Goal: Task Accomplishment & Management: Complete application form

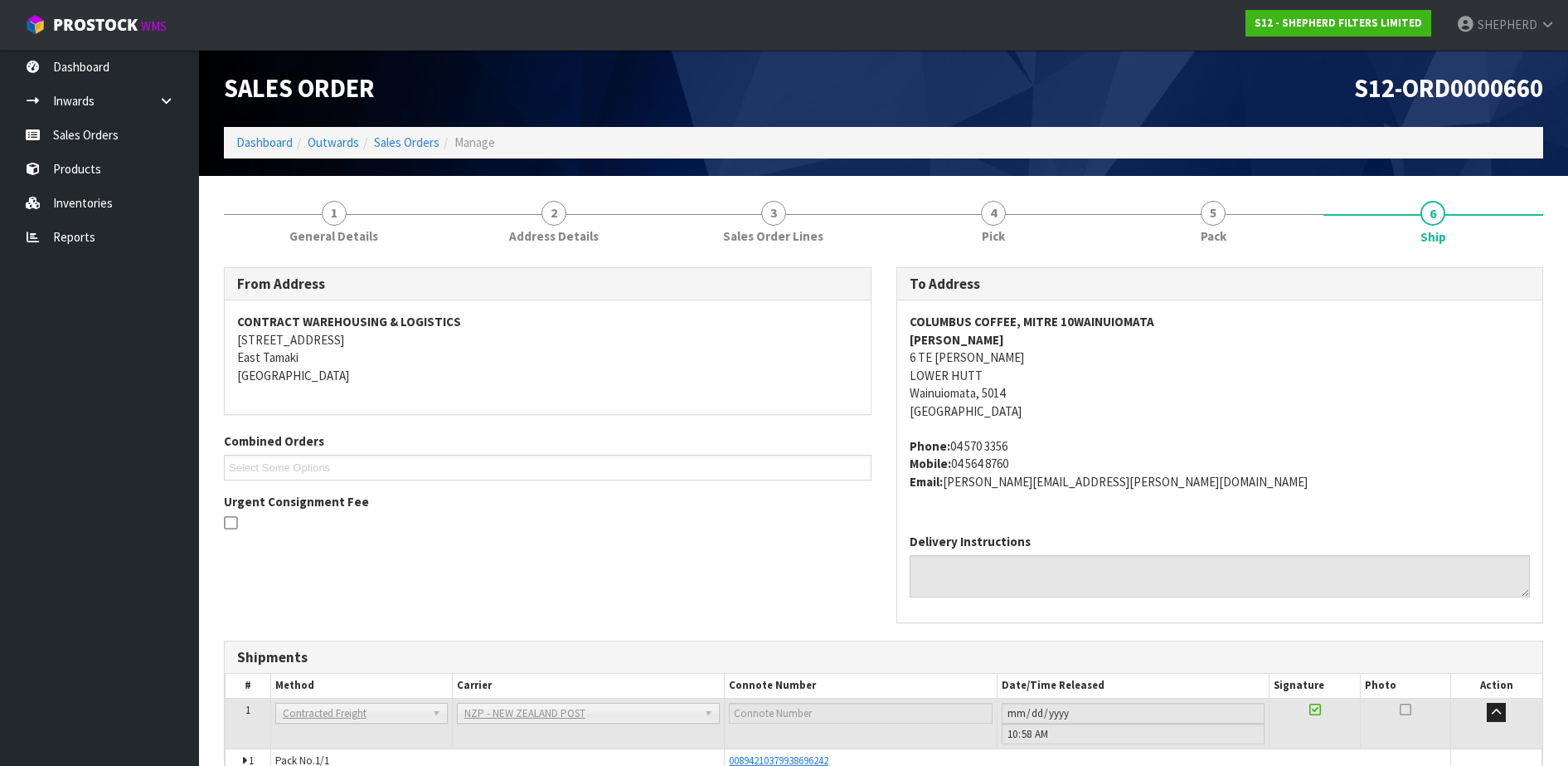
scroll to position [101, 0]
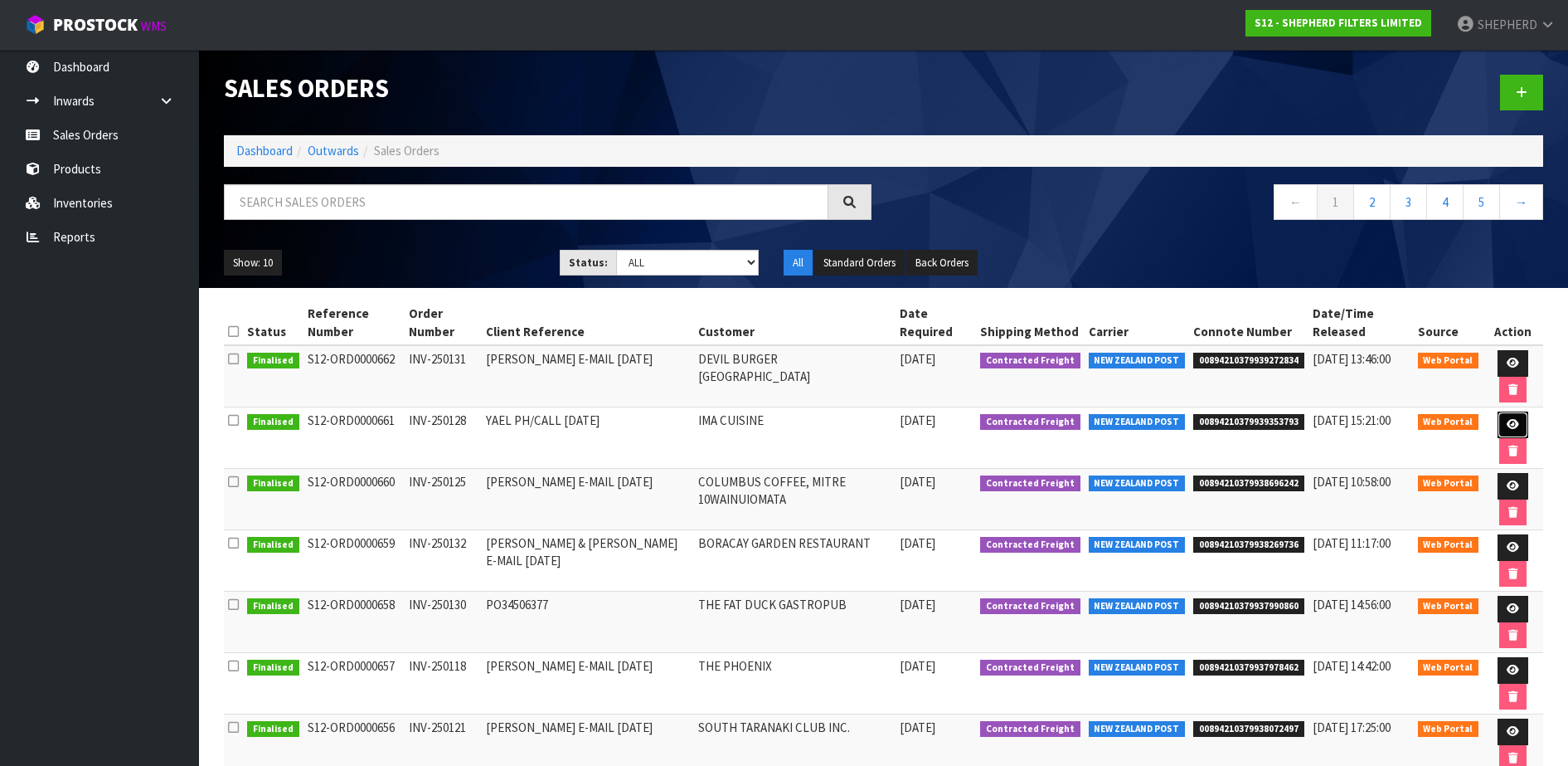
click at [1510, 419] on icon at bounding box center [1512, 424] width 12 height 10
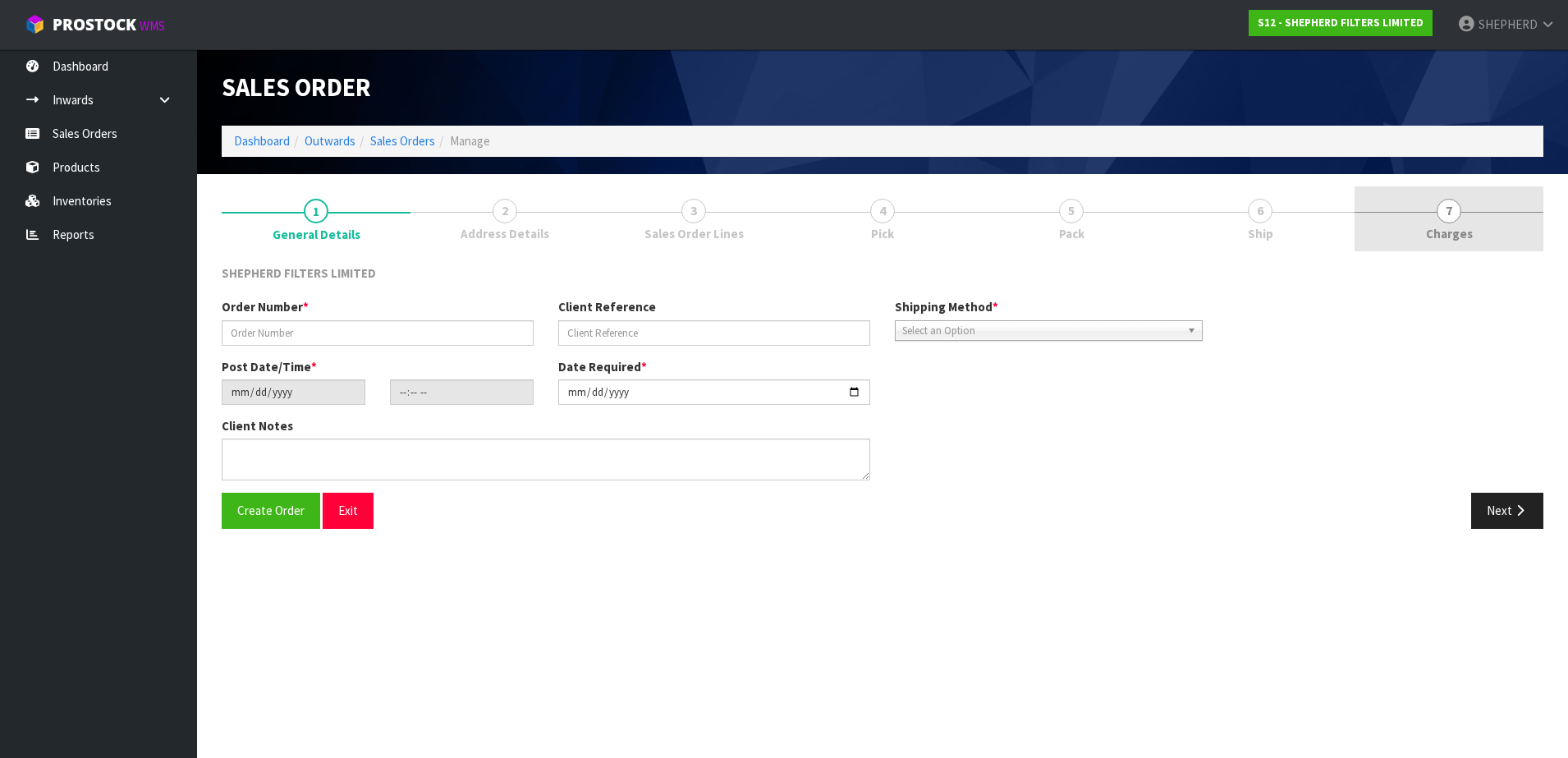
type input "INV-250128"
type input "YAEL PH/CALL [DATE]"
type input "[DATE]"
type input "14:45:00.000"
type input "[DATE]"
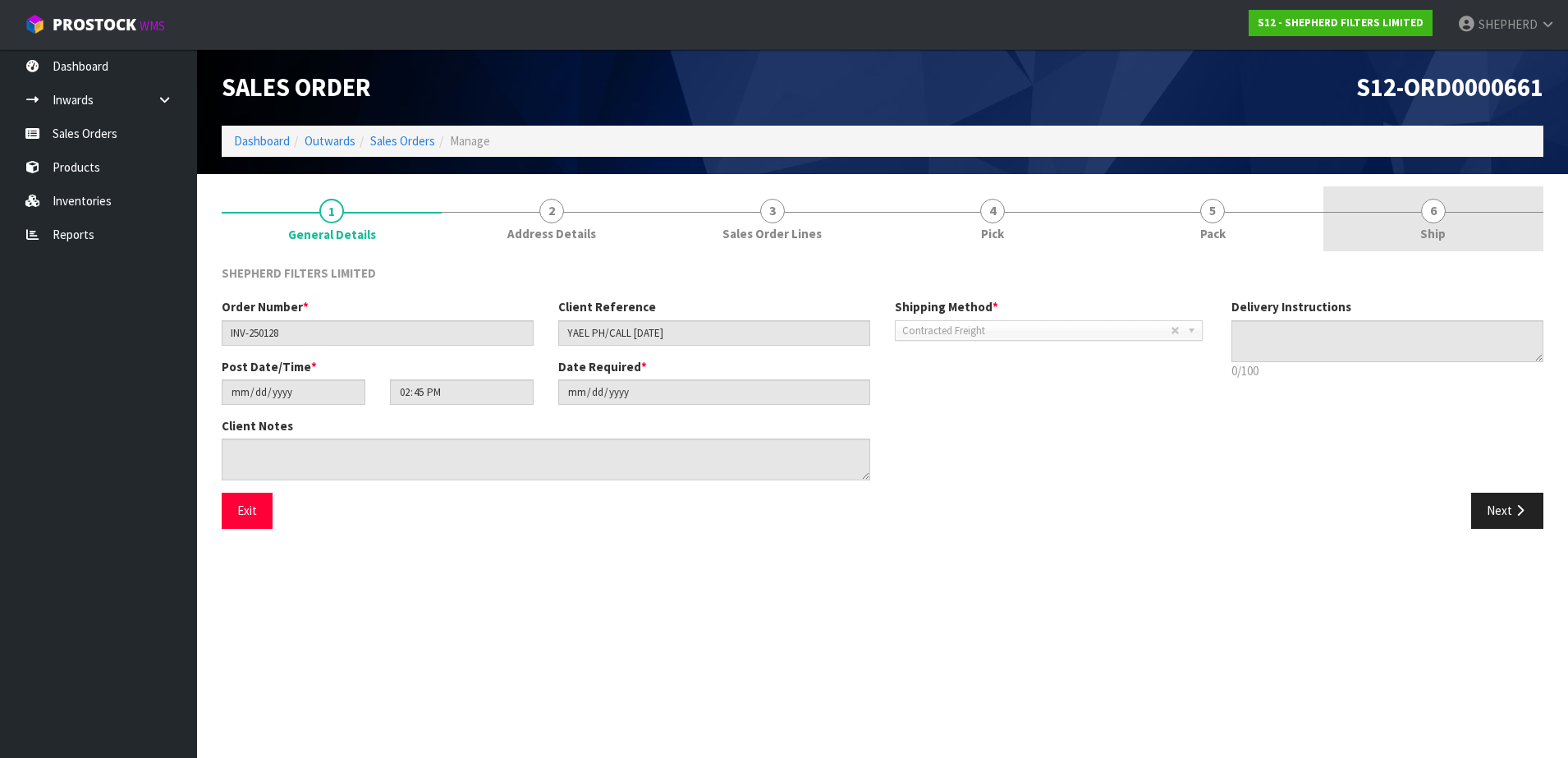
click at [1433, 216] on span "6" at bounding box center [1434, 211] width 24 height 24
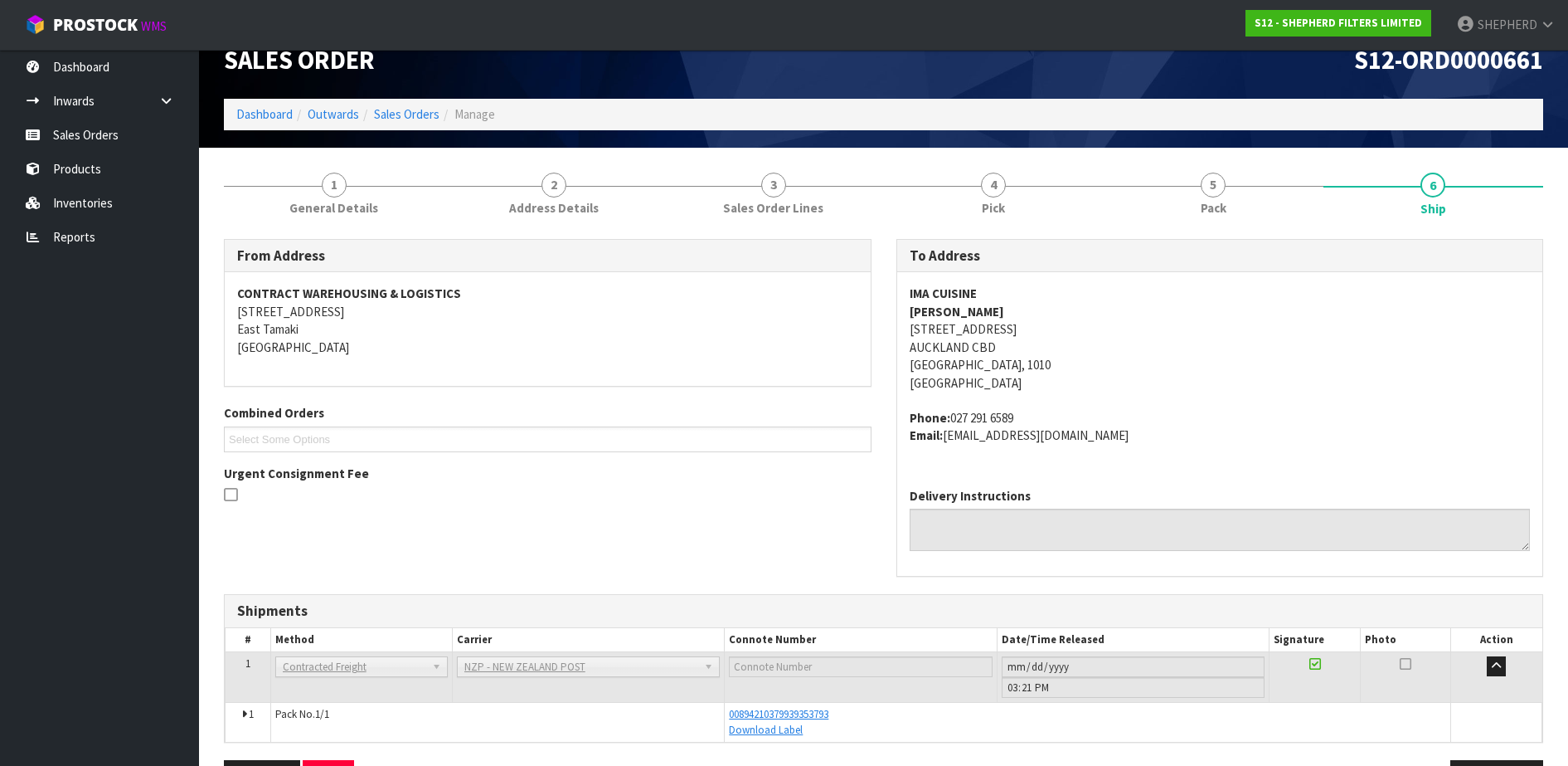
scroll to position [84, 0]
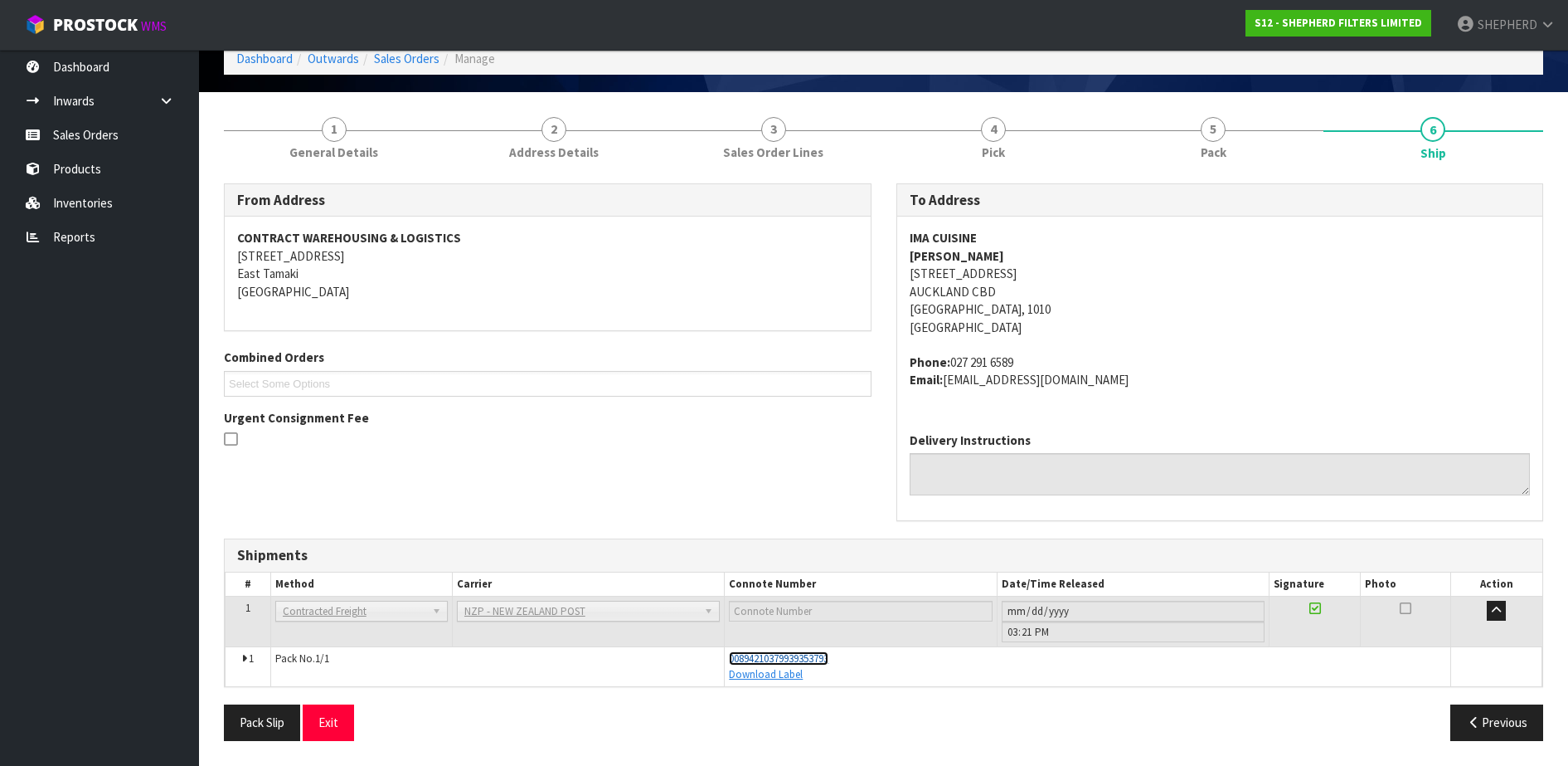
click at [794, 655] on span "00894210379939353793" at bounding box center [779, 658] width 100 height 14
click at [90, 135] on link "Sales Orders" at bounding box center [99, 135] width 199 height 34
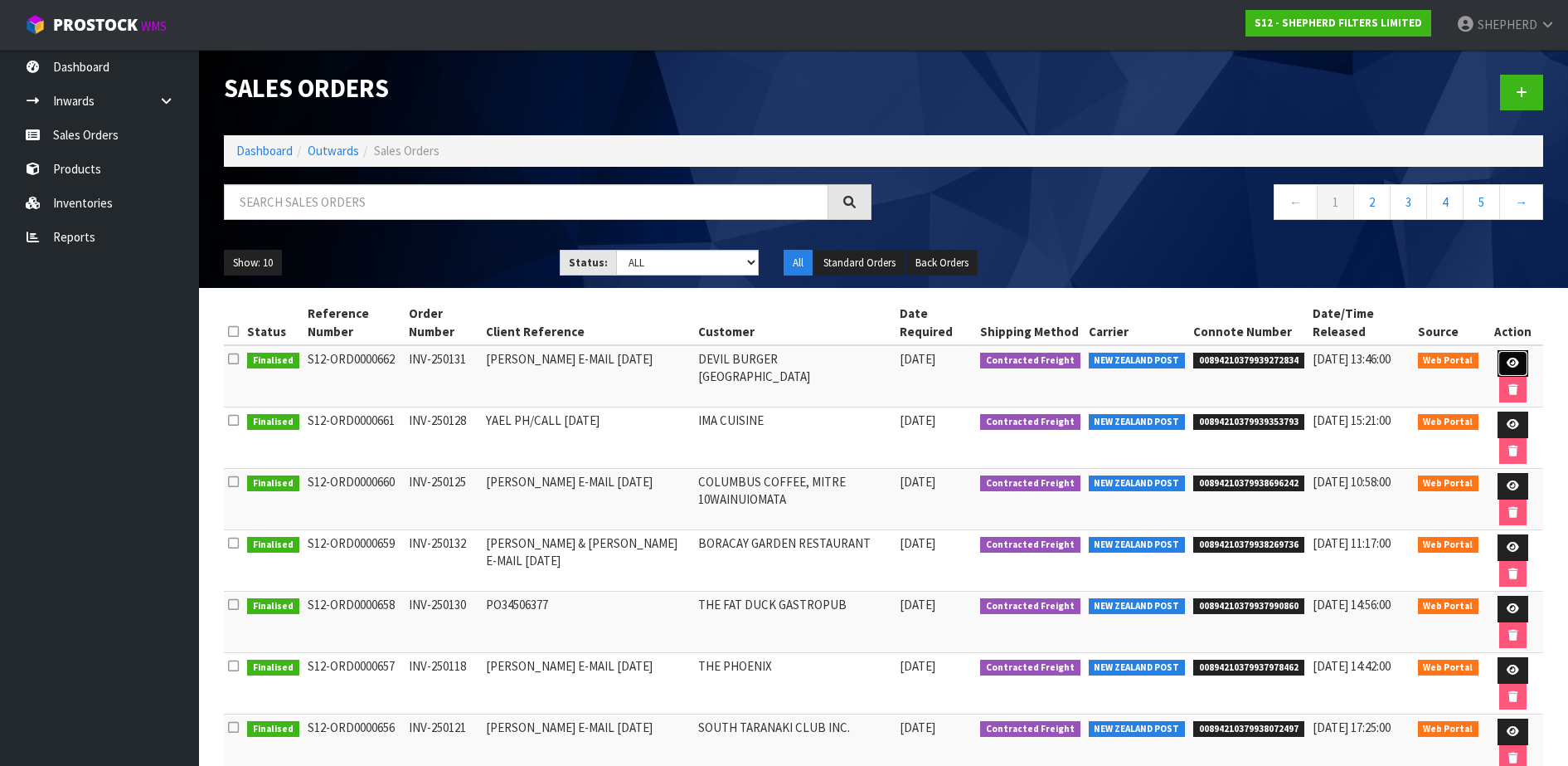
click at [1507, 358] on icon at bounding box center [1512, 362] width 12 height 10
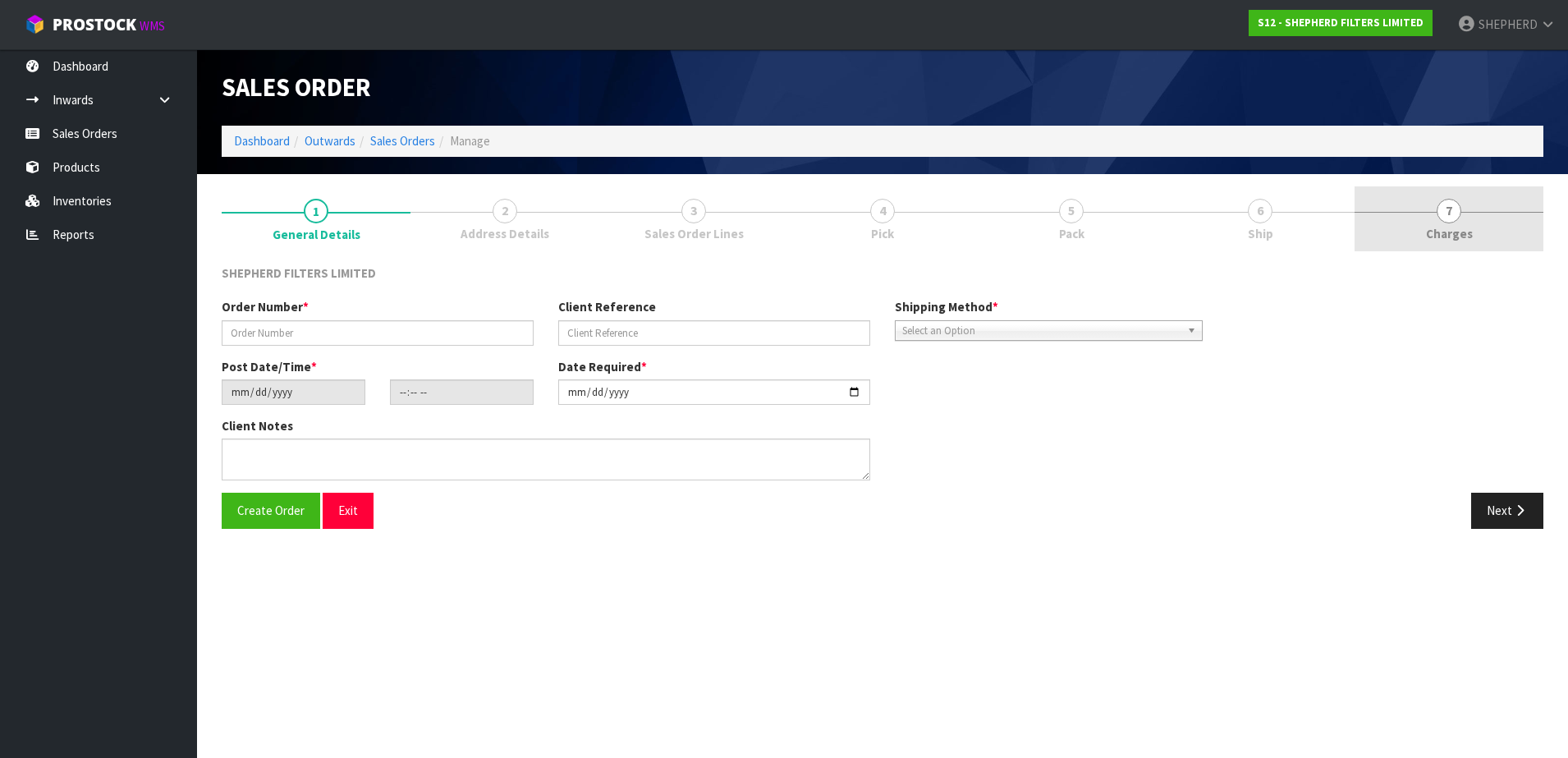
type input "INV-250131"
type input "[PERSON_NAME] E-MAIL [DATE]"
type input "[DATE]"
type input "14:54:00.000"
type input "[DATE]"
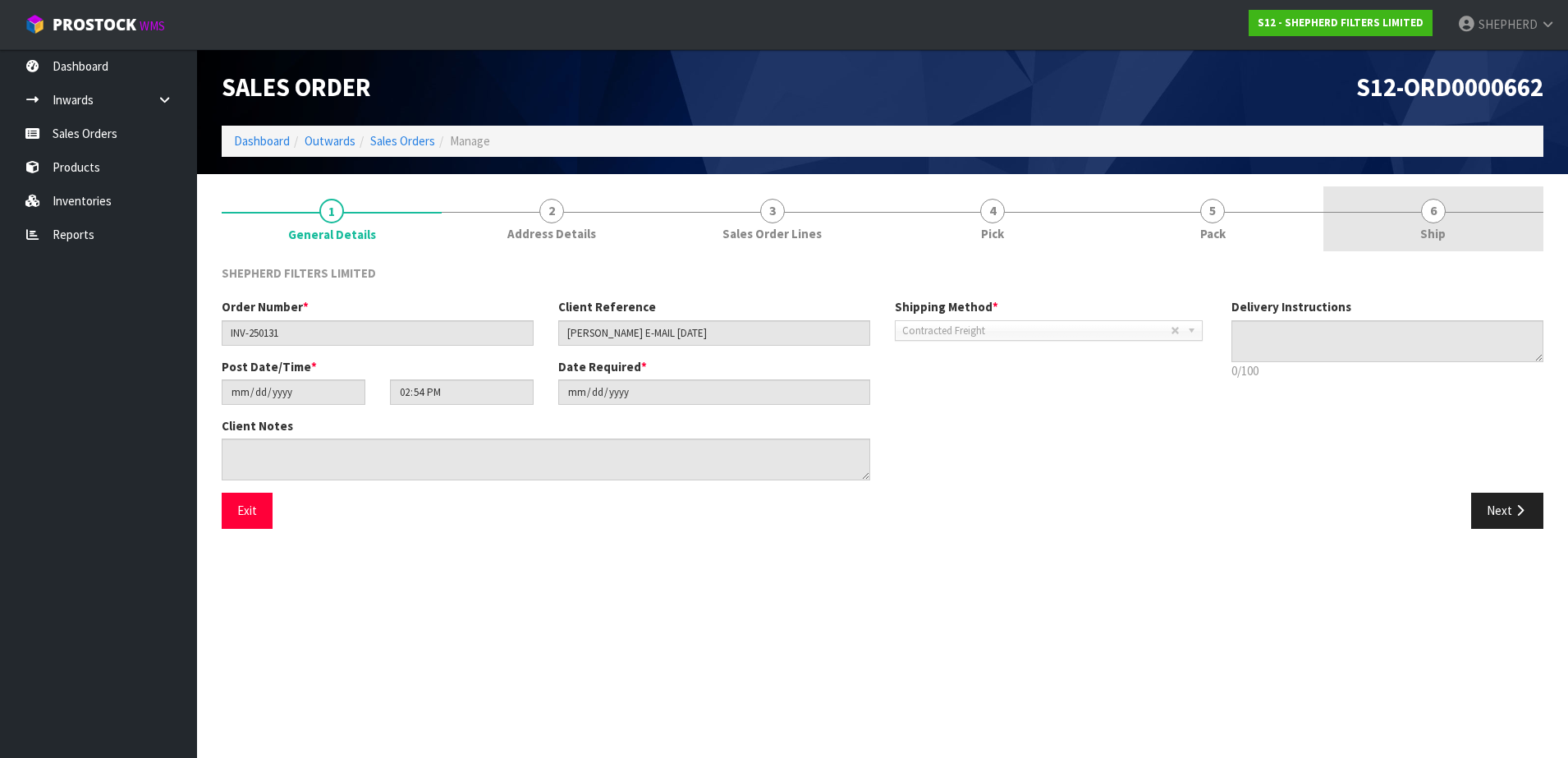
click at [1434, 216] on span "6" at bounding box center [1434, 211] width 24 height 24
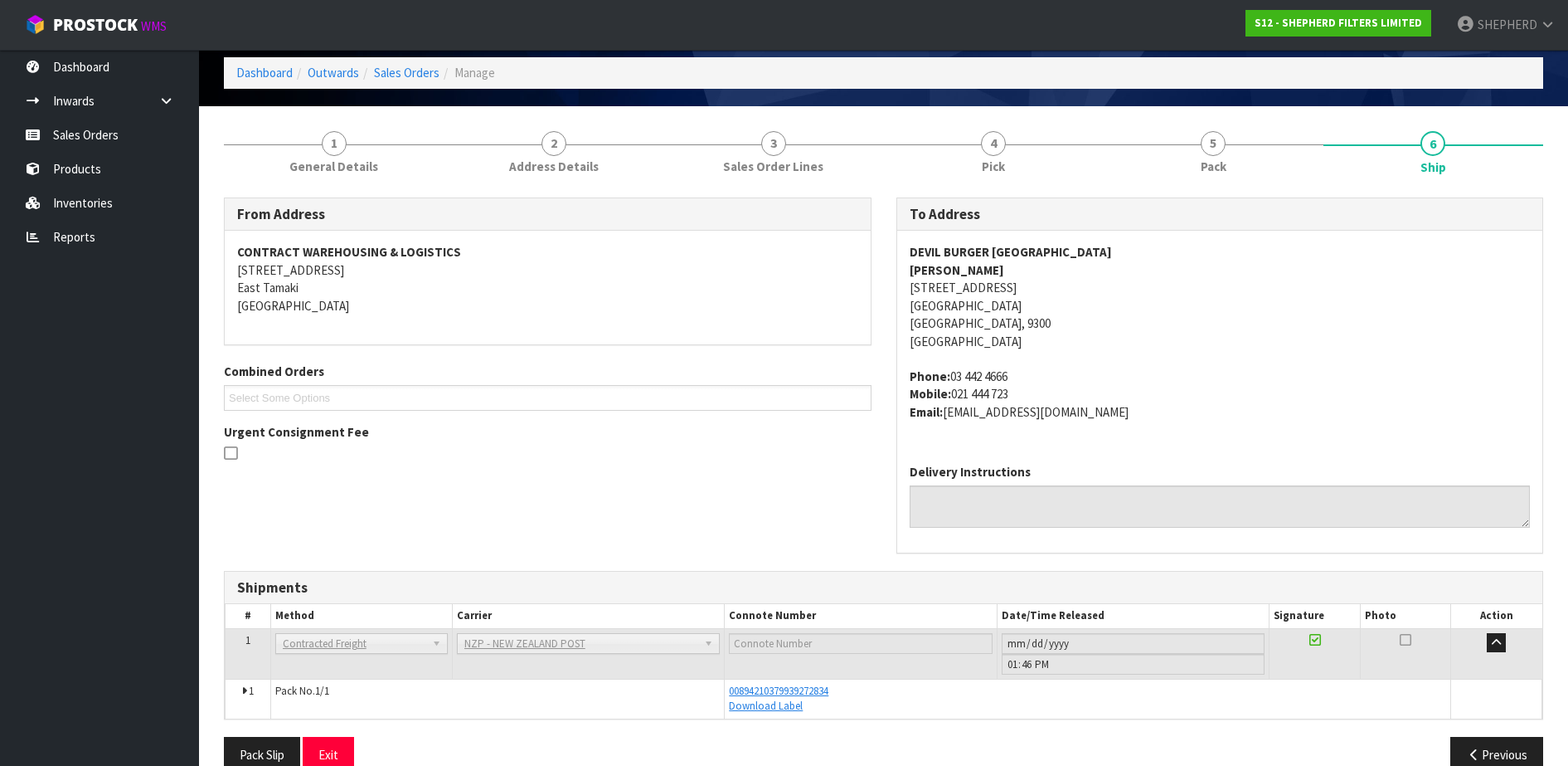
scroll to position [101, 0]
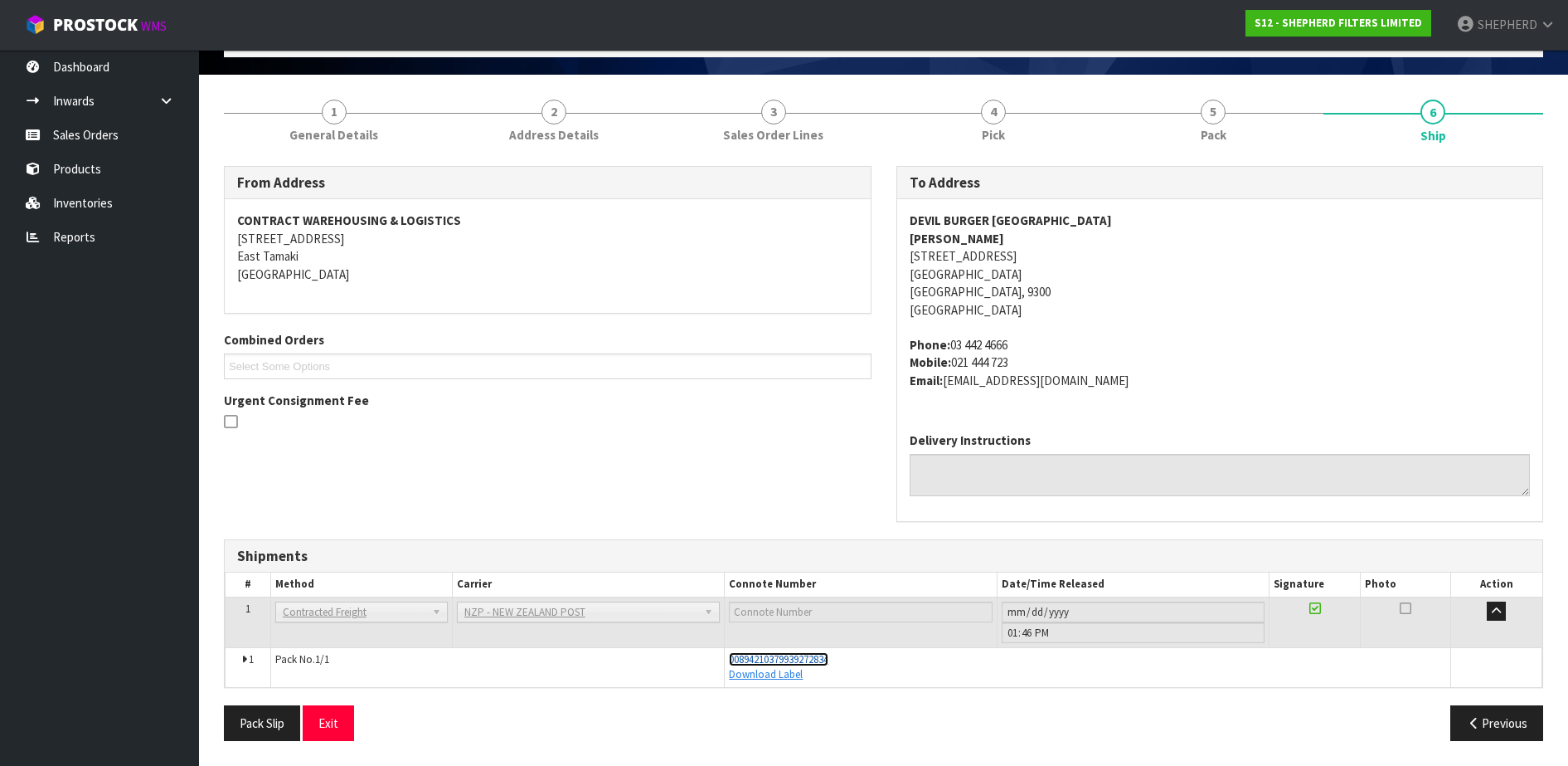
click at [812, 660] on span "00894210379939272834" at bounding box center [779, 659] width 100 height 14
click at [111, 135] on link "Sales Orders" at bounding box center [99, 135] width 199 height 34
